Goal: Use online tool/utility: Use online tool/utility

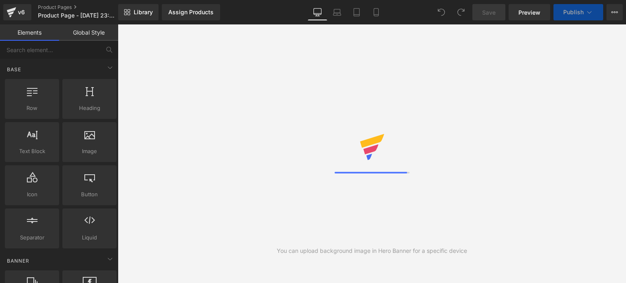
select select "highest-rating"
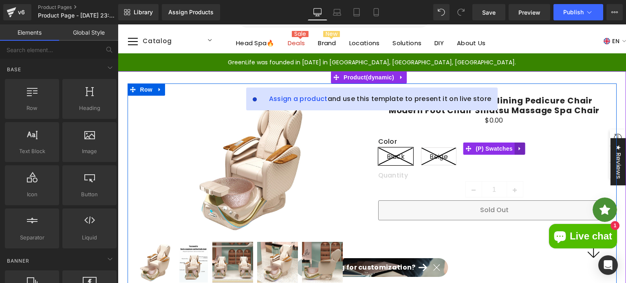
click at [518, 147] on icon at bounding box center [519, 149] width 2 height 4
click at [533, 147] on icon at bounding box center [536, 148] width 6 height 6
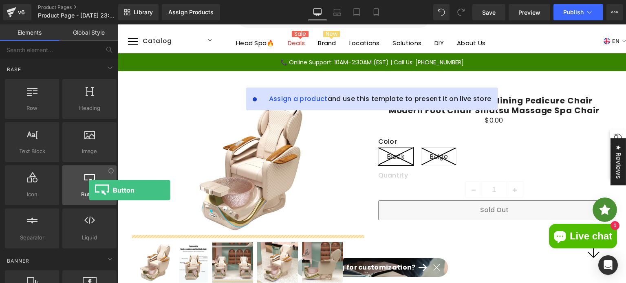
drag, startPoint x: 88, startPoint y: 180, endPoint x: 85, endPoint y: 190, distance: 10.2
click at [85, 190] on div "Button button, call to action, cta" at bounding box center [89, 185] width 54 height 40
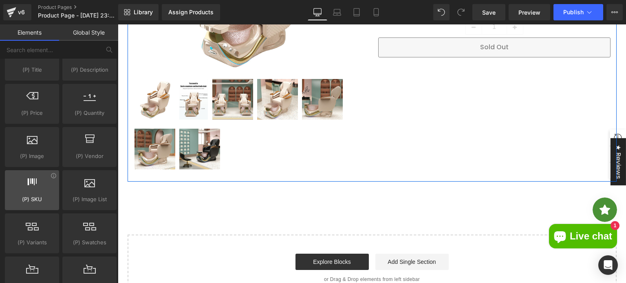
scroll to position [815, 0]
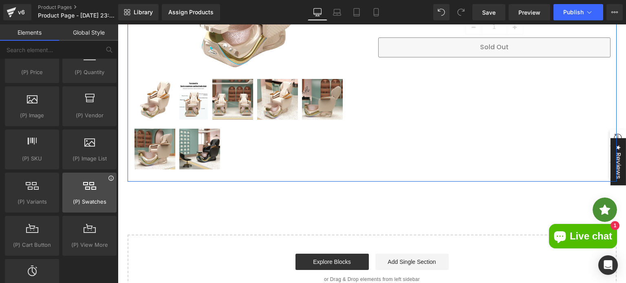
click at [108, 175] on icon at bounding box center [111, 178] width 6 height 6
click at [108, 176] on icon at bounding box center [110, 178] width 5 height 5
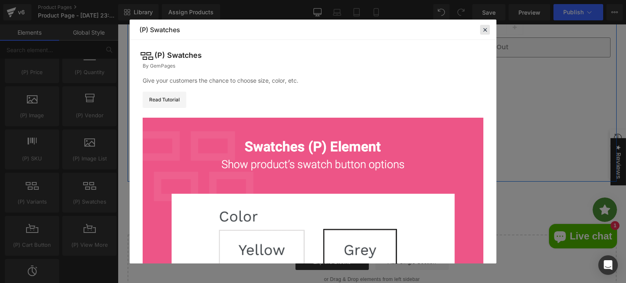
click at [486, 33] on icon at bounding box center [484, 29] width 7 height 7
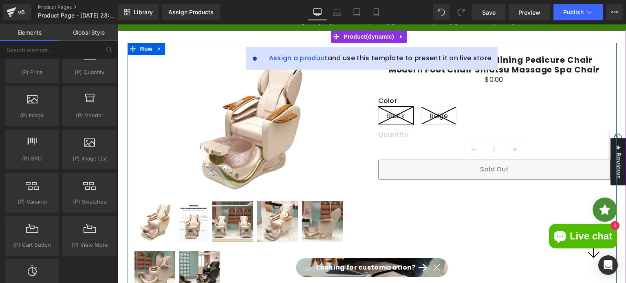
scroll to position [24, 0]
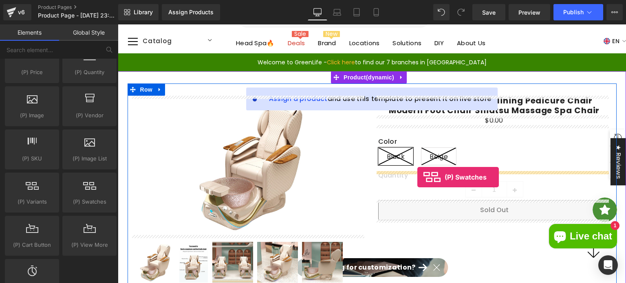
drag, startPoint x: 207, startPoint y: 218, endPoint x: 417, endPoint y: 177, distance: 213.8
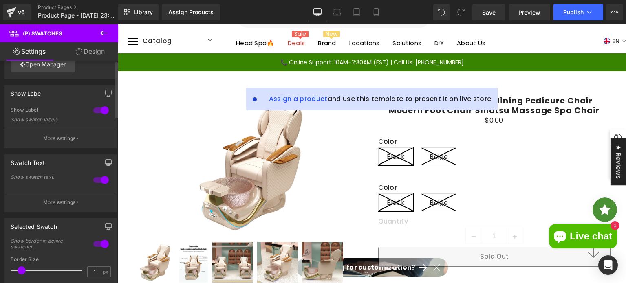
scroll to position [0, 0]
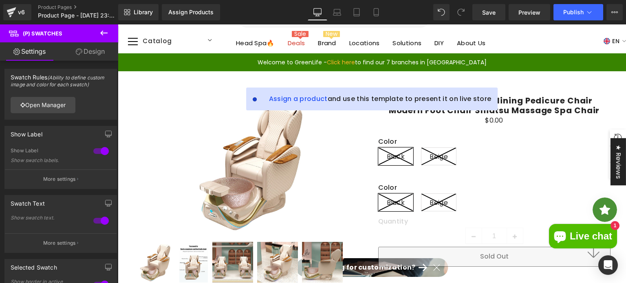
click at [101, 32] on icon at bounding box center [103, 33] width 7 height 5
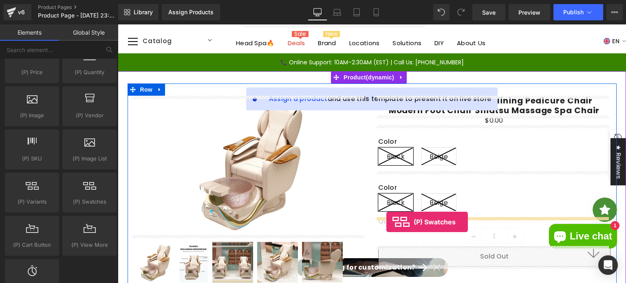
drag, startPoint x: 196, startPoint y: 218, endPoint x: 386, endPoint y: 222, distance: 190.2
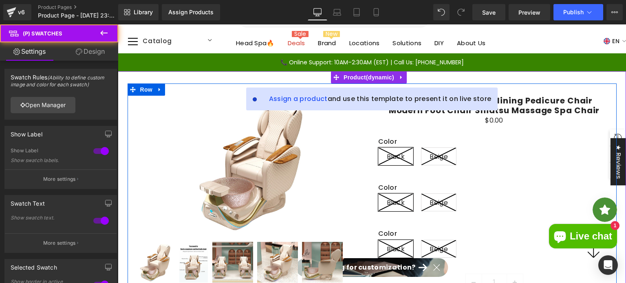
scroll to position [65, 0]
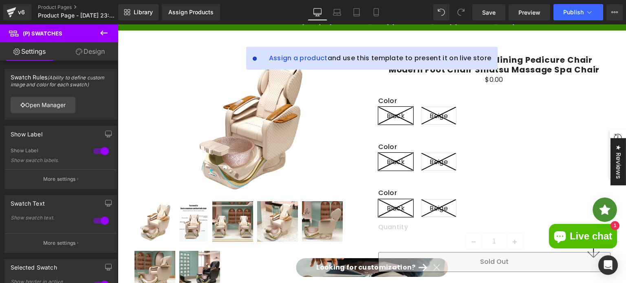
click at [100, 31] on icon at bounding box center [104, 33] width 10 height 10
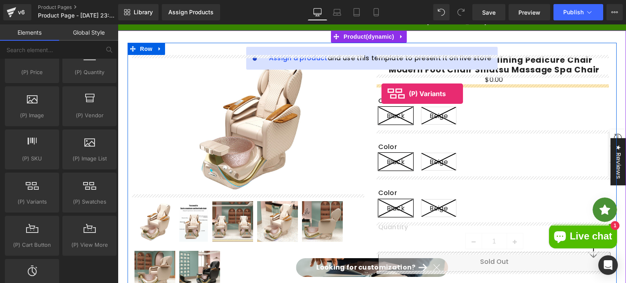
drag, startPoint x: 155, startPoint y: 221, endPoint x: 381, endPoint y: 94, distance: 259.5
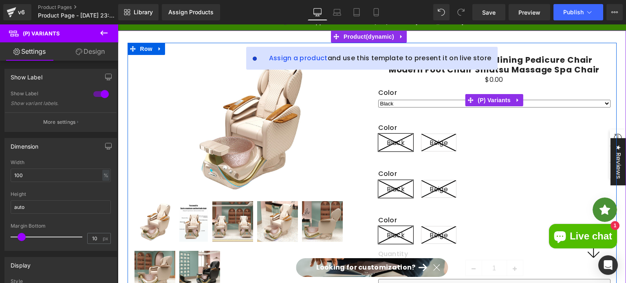
click at [385, 103] on select "Black Beige" at bounding box center [494, 104] width 232 height 8
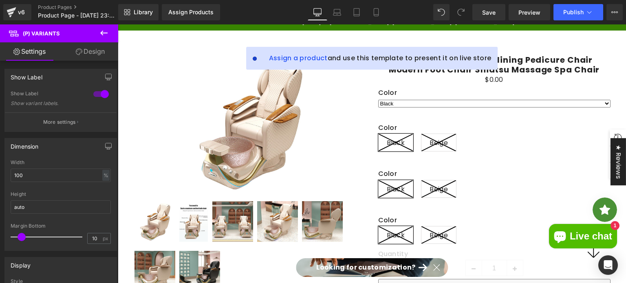
click at [103, 27] on button at bounding box center [104, 33] width 29 height 18
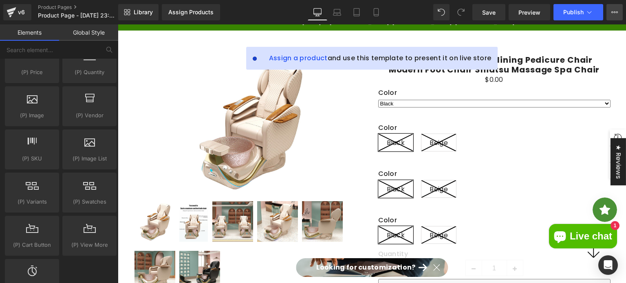
click at [611, 12] on icon at bounding box center [612, 12] width 2 height 2
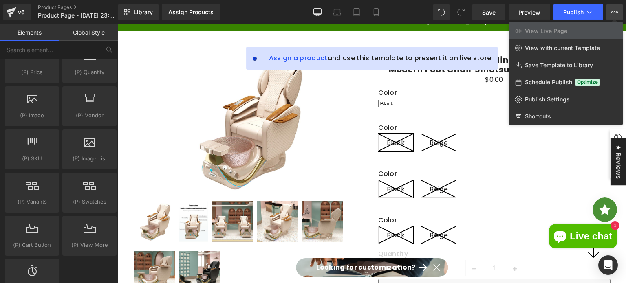
click at [611, 12] on icon at bounding box center [612, 12] width 2 height 2
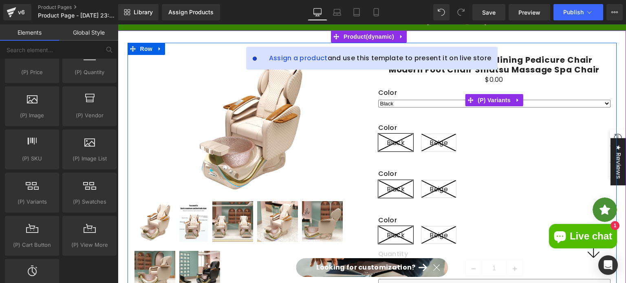
click at [551, 103] on select "Black Beige" at bounding box center [494, 104] width 232 height 8
click at [395, 93] on label "Color" at bounding box center [494, 94] width 232 height 10
click at [387, 91] on label "Color" at bounding box center [494, 94] width 232 height 10
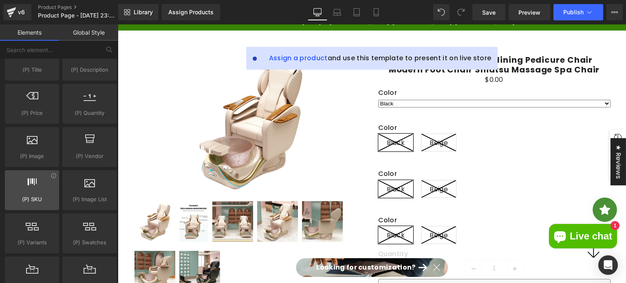
scroll to position [815, 0]
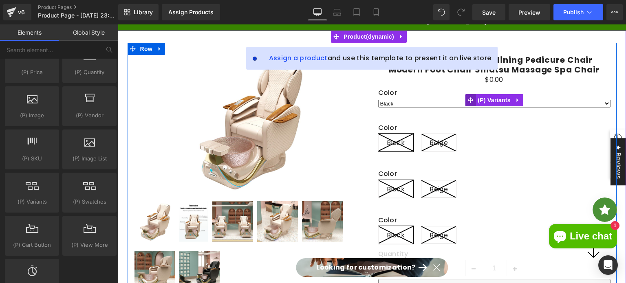
click at [467, 99] on icon at bounding box center [470, 100] width 6 height 6
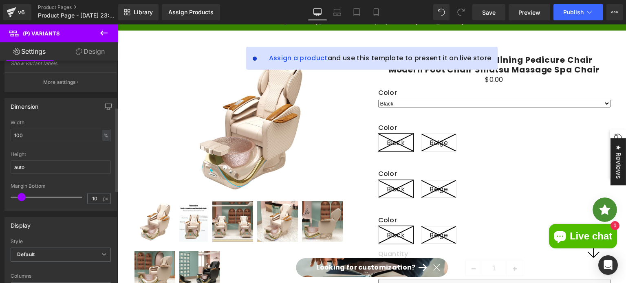
scroll to position [0, 0]
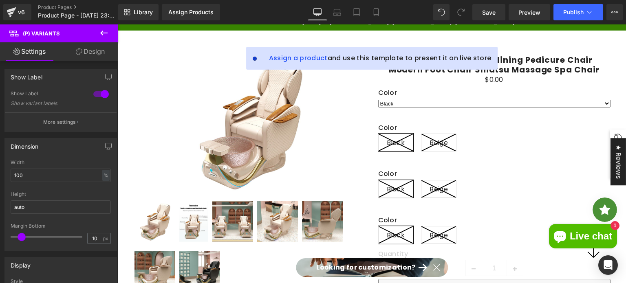
click at [103, 33] on icon at bounding box center [103, 33] width 7 height 5
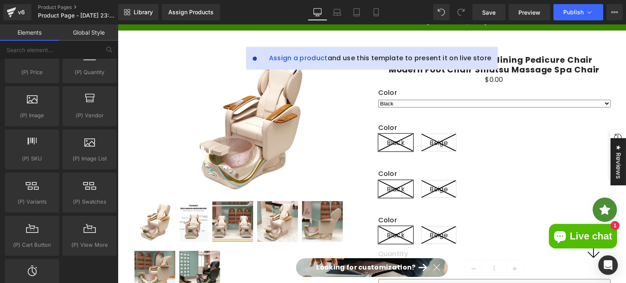
click at [76, 31] on link "Global Style" at bounding box center [88, 32] width 59 height 16
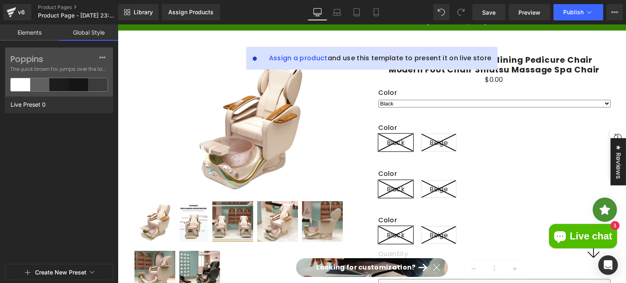
click at [29, 33] on link "Elements" at bounding box center [29, 32] width 59 height 16
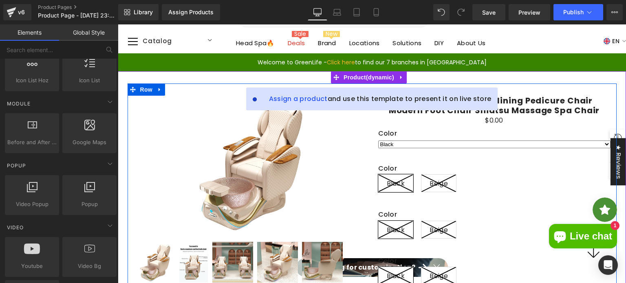
scroll to position [65, 0]
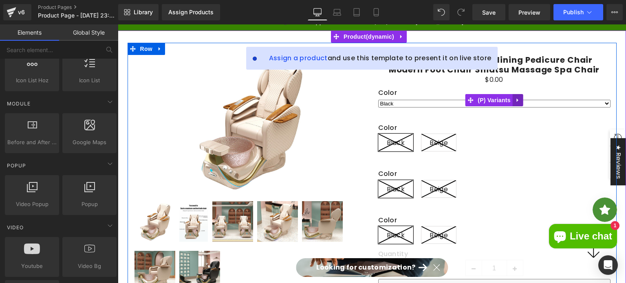
click at [516, 99] on icon at bounding box center [518, 100] width 6 height 6
click at [520, 97] on icon at bounding box center [523, 100] width 6 height 6
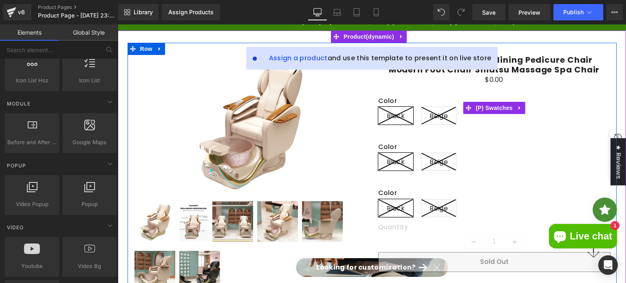
click at [380, 99] on label "Color" at bounding box center [494, 102] width 232 height 10
click at [483, 104] on span "(P) Swatches" at bounding box center [493, 108] width 41 height 12
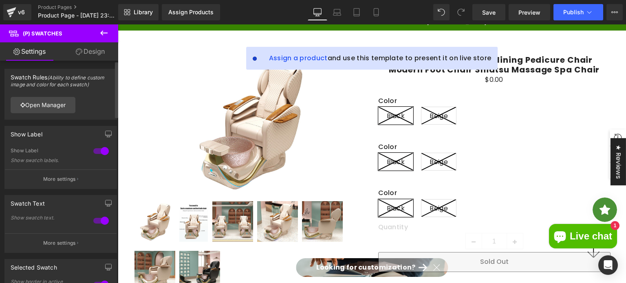
drag, startPoint x: 27, startPoint y: 78, endPoint x: 81, endPoint y: 76, distance: 53.8
click at [81, 76] on div "Swatch Rules (Ability to define custom image and color for each swatch)" at bounding box center [61, 78] width 100 height 19
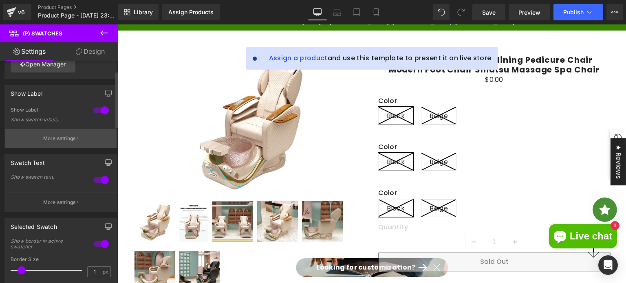
click at [60, 138] on p "More settings" at bounding box center [59, 138] width 33 height 7
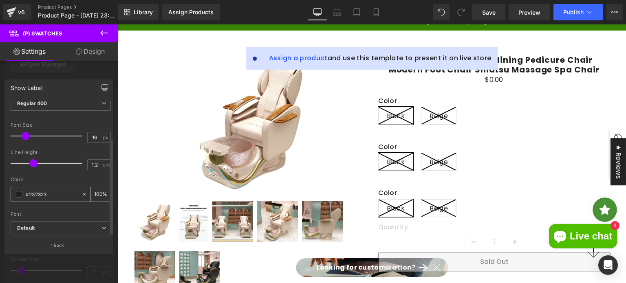
scroll to position [51, 0]
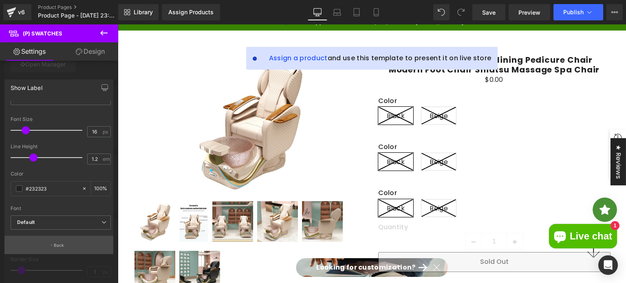
click at [47, 247] on button "Back" at bounding box center [58, 245] width 109 height 18
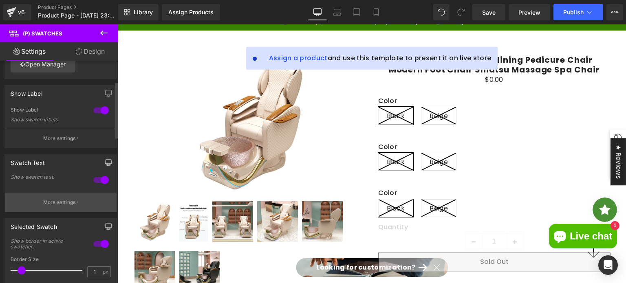
scroll to position [0, 0]
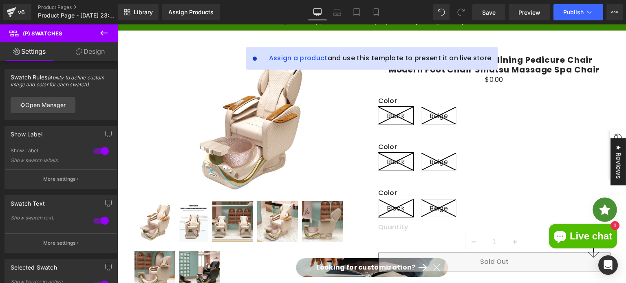
click at [102, 29] on icon at bounding box center [104, 33] width 10 height 10
